Goal: Information Seeking & Learning: Learn about a topic

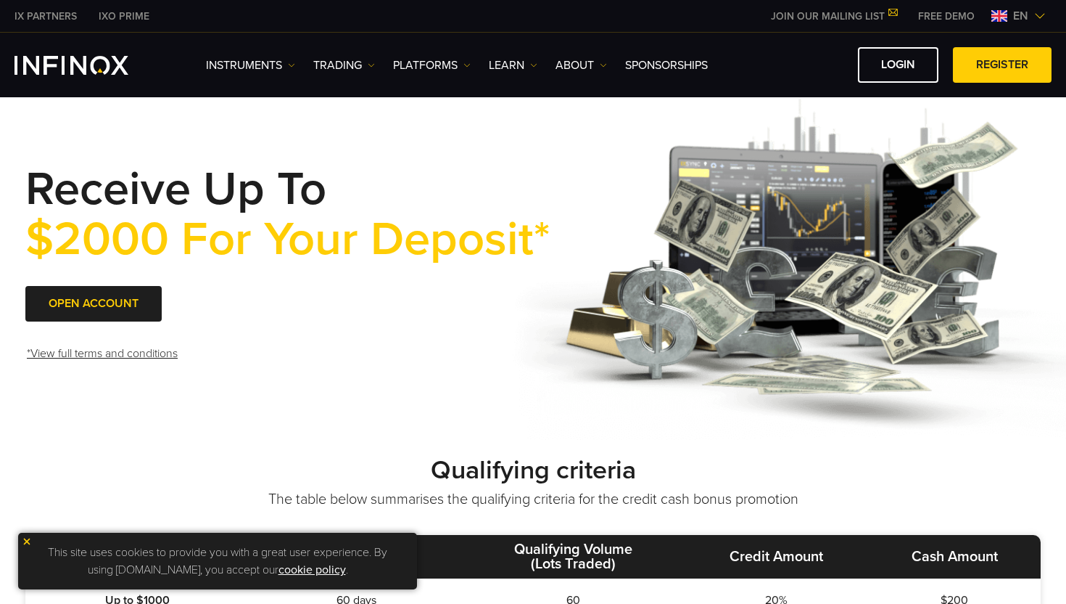
click at [25, 540] on img at bounding box center [27, 541] width 10 height 10
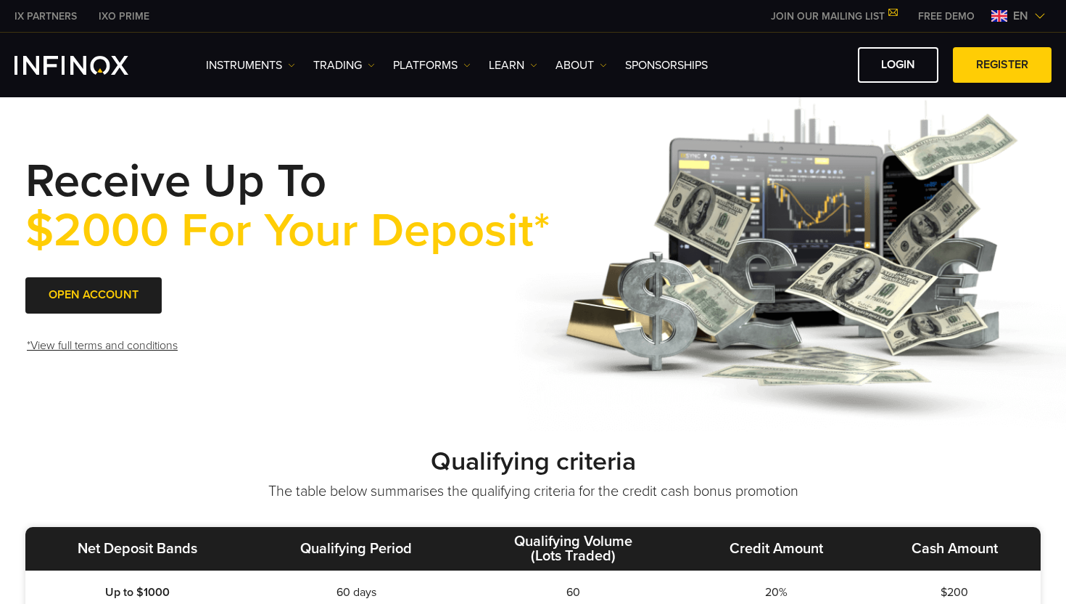
click at [546, 145] on img at bounding box center [833, 260] width 640 height 342
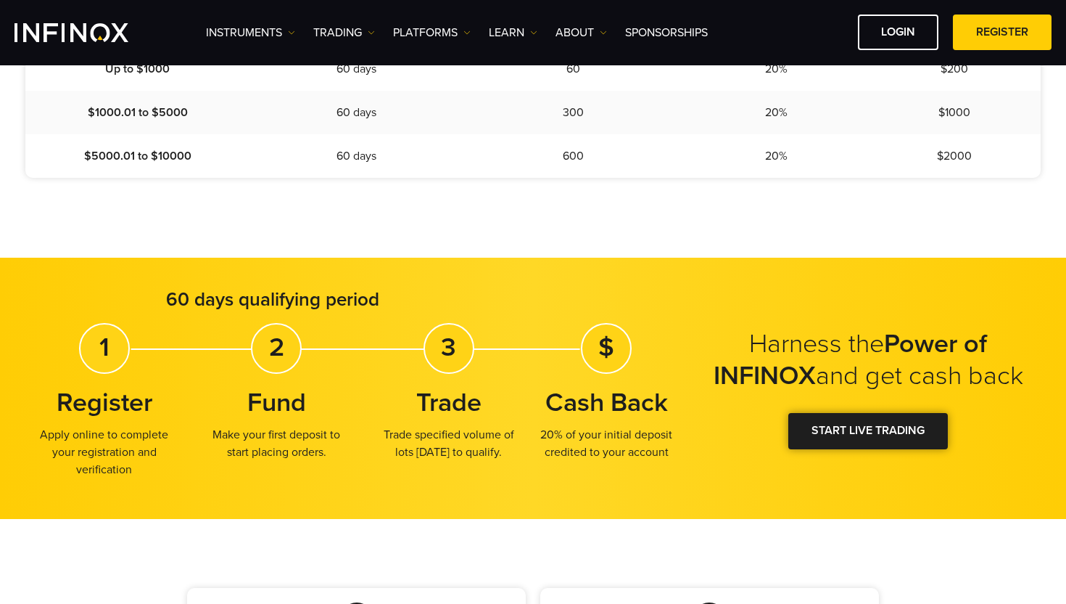
click at [868, 431] on div at bounding box center [868, 431] width 0 height 0
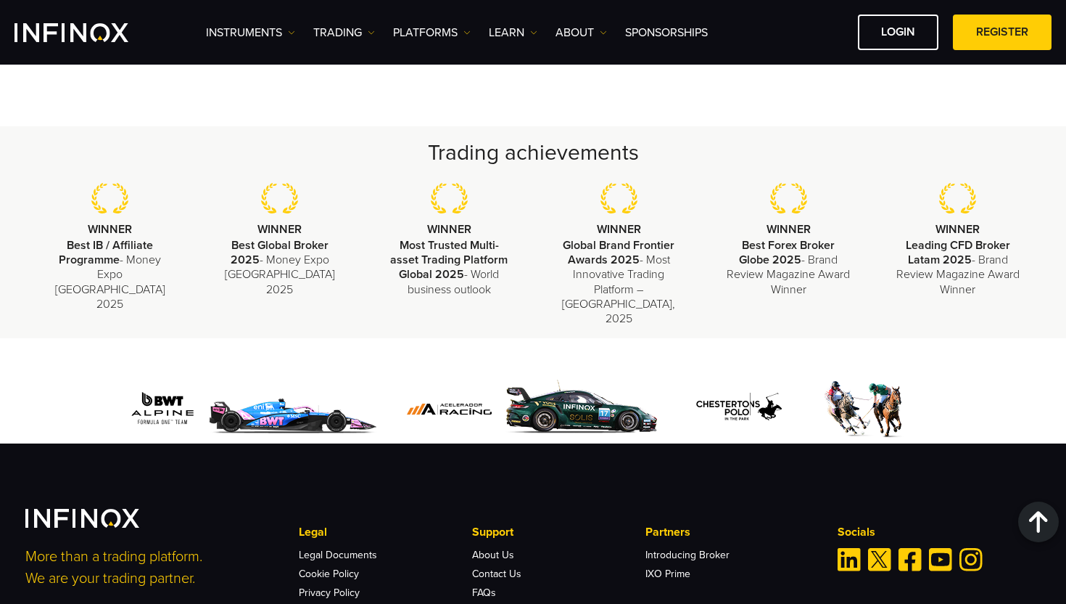
click at [968, 552] on img "Instagram" at bounding box center [971, 559] width 23 height 23
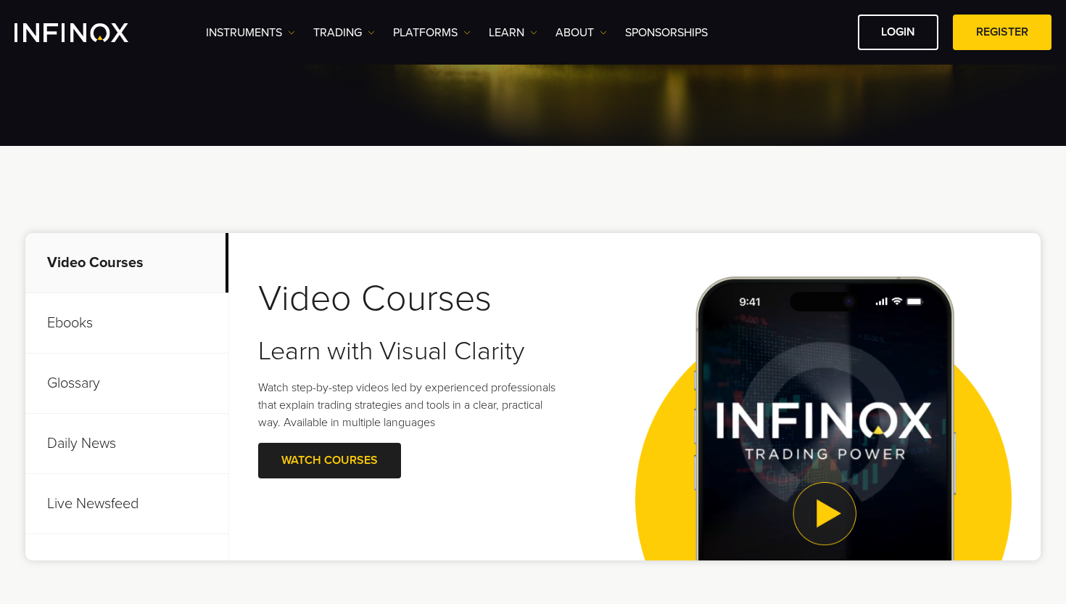
scroll to position [396, 0]
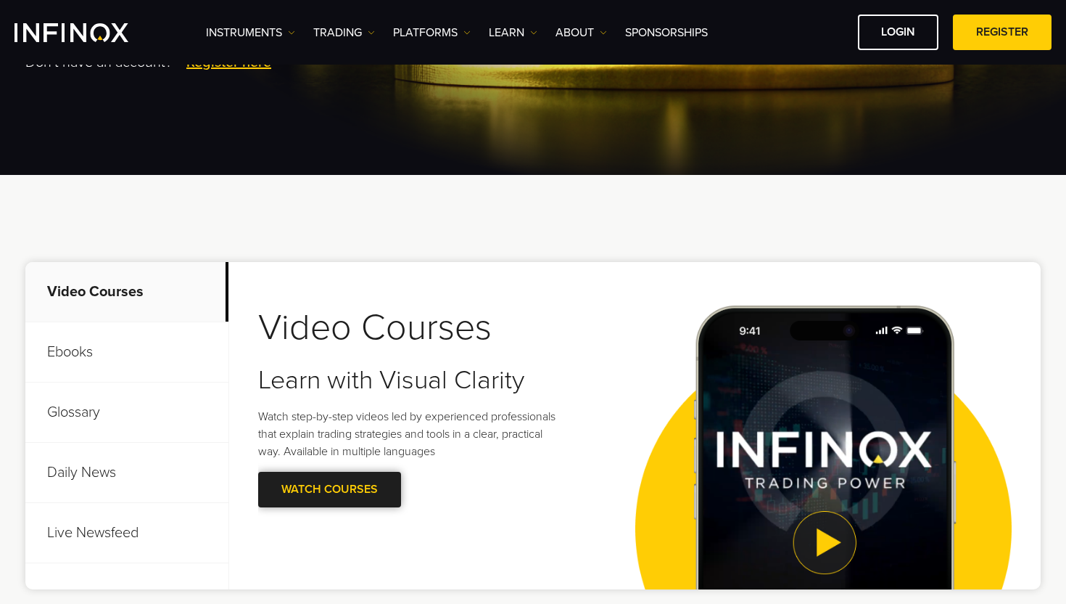
click at [330, 489] on span at bounding box center [330, 489] width 0 height 0
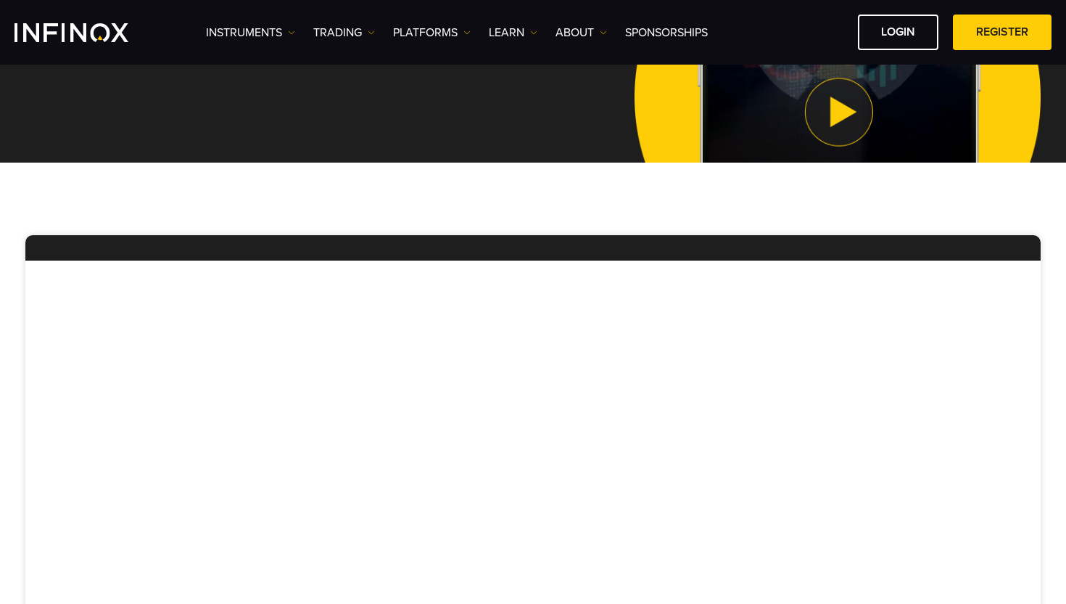
scroll to position [12, 0]
